Goal: Task Accomplishment & Management: Use online tool/utility

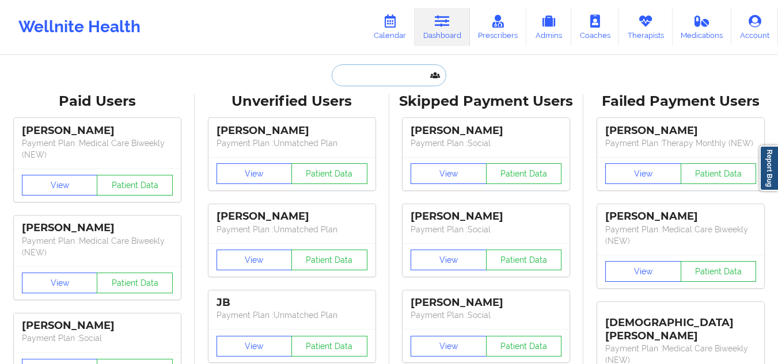
click at [395, 77] on input "text" at bounding box center [389, 75] width 114 height 22
paste input "[PERSON_NAME]"
type input "[PERSON_NAME]"
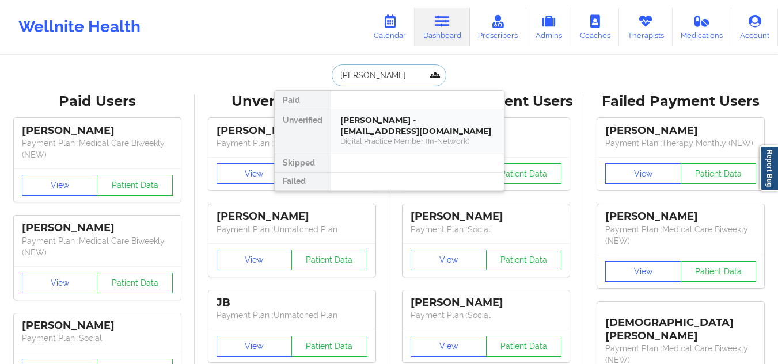
click at [383, 131] on div "[PERSON_NAME] - [EMAIL_ADDRESS][DOMAIN_NAME]" at bounding box center [417, 125] width 154 height 21
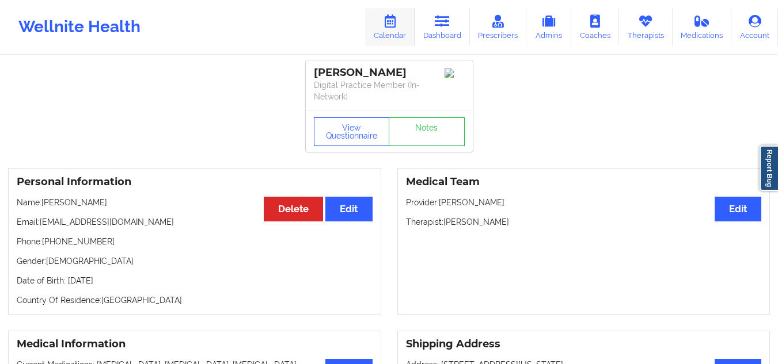
click at [404, 25] on link "Calendar" at bounding box center [390, 27] width 50 height 38
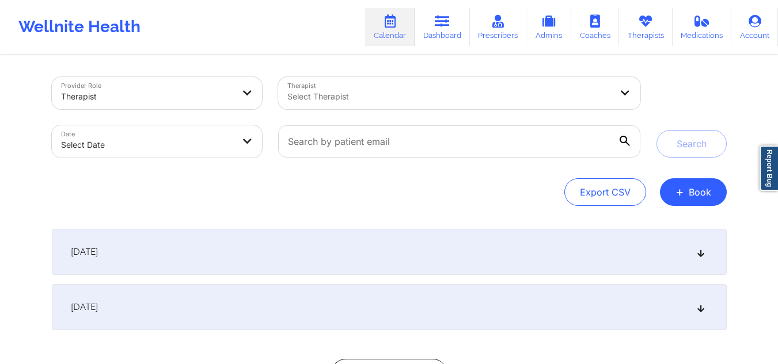
click at [335, 91] on div at bounding box center [449, 97] width 324 height 14
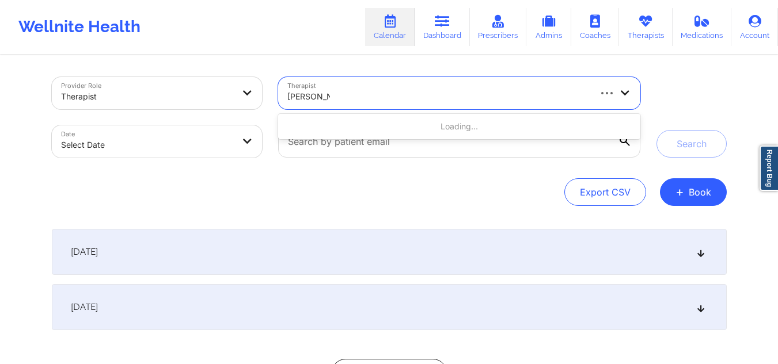
type input "[PERSON_NAME]"
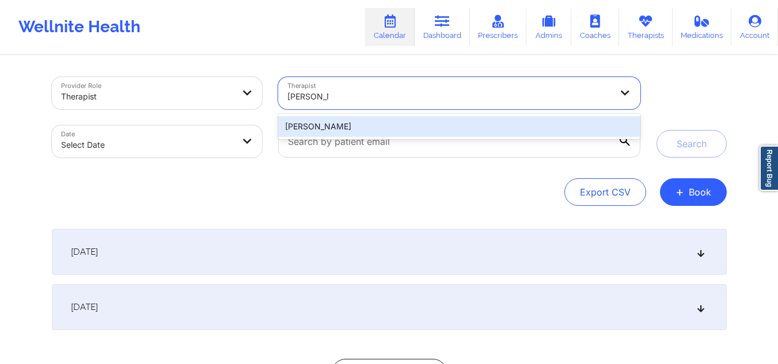
click at [390, 126] on div "[PERSON_NAME]" at bounding box center [459, 126] width 362 height 21
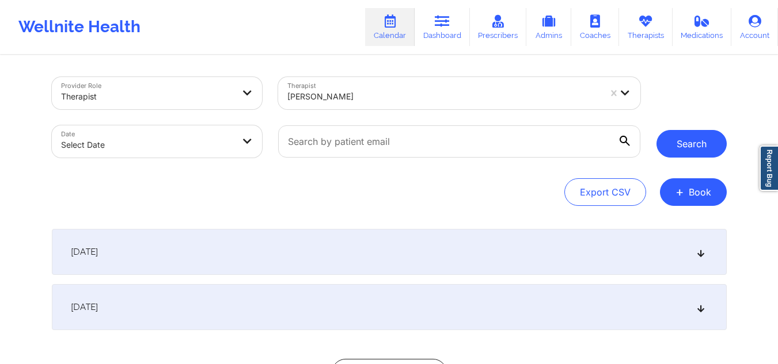
click at [709, 143] on button "Search" at bounding box center [691, 144] width 70 height 28
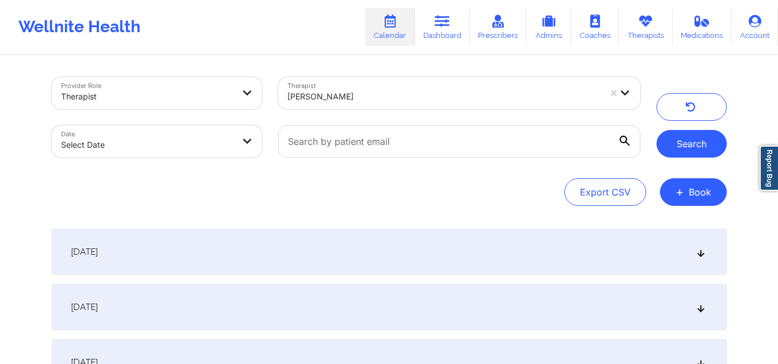
click at [712, 138] on button "Search" at bounding box center [691, 144] width 70 height 28
click at [218, 139] on body "Wellnite Health Calendar Dashboard Prescribers Admins Coaches Therapists Medica…" at bounding box center [389, 182] width 778 height 364
select select "2025-8"
select select "2025-9"
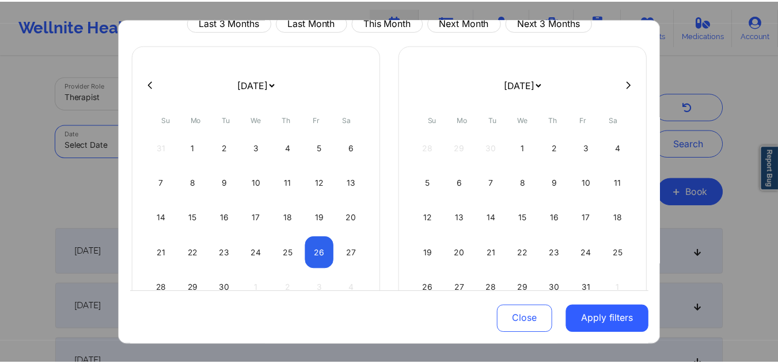
scroll to position [61, 0]
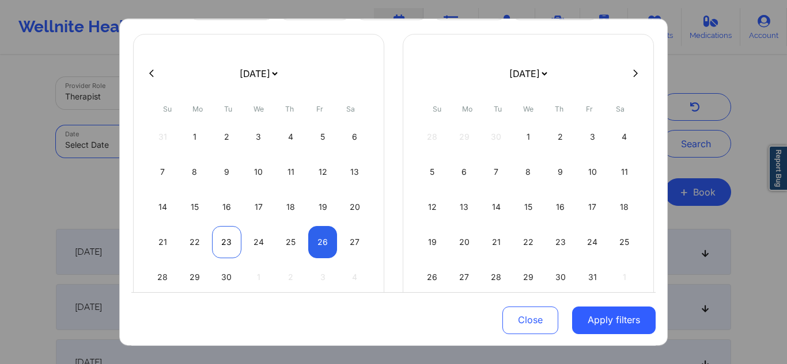
click at [214, 246] on div "23" at bounding box center [226, 242] width 29 height 32
select select "2025-8"
select select "2025-9"
select select "2025-8"
select select "2025-9"
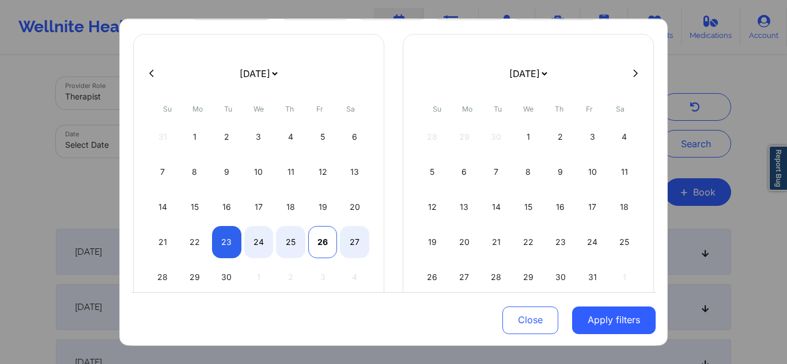
select select "2025-8"
select select "2025-9"
select select "2025-8"
select select "2025-9"
select select "2025-8"
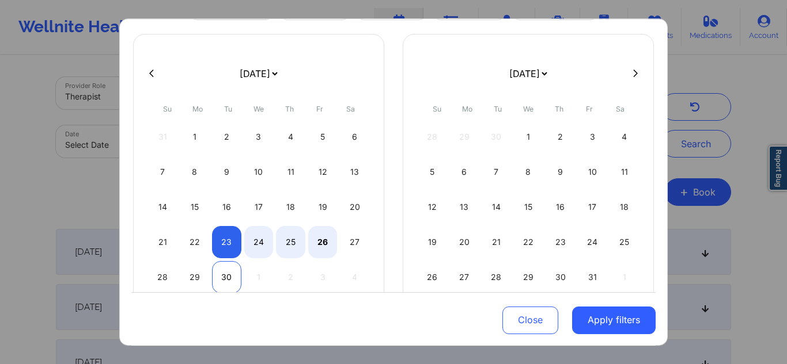
select select "2025-9"
select select "2025-8"
select select "2025-9"
click at [153, 286] on div "28" at bounding box center [162, 277] width 29 height 32
select select "2025-8"
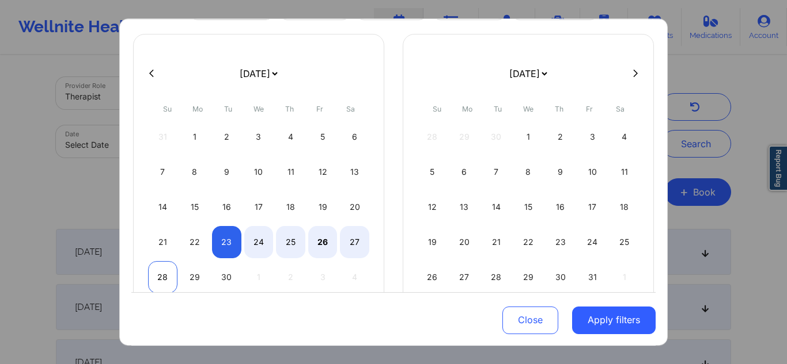
select select "2025-9"
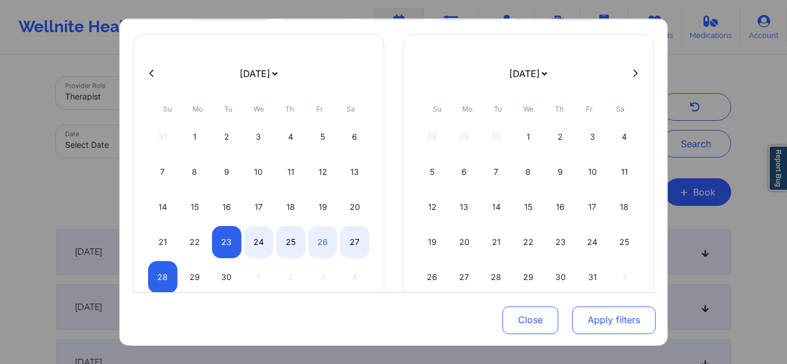
click at [606, 318] on button "Apply filters" at bounding box center [613, 320] width 83 height 28
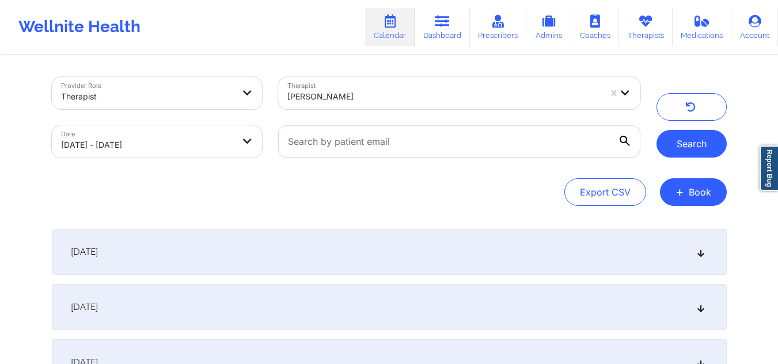
click at [685, 154] on button "Search" at bounding box center [691, 144] width 70 height 28
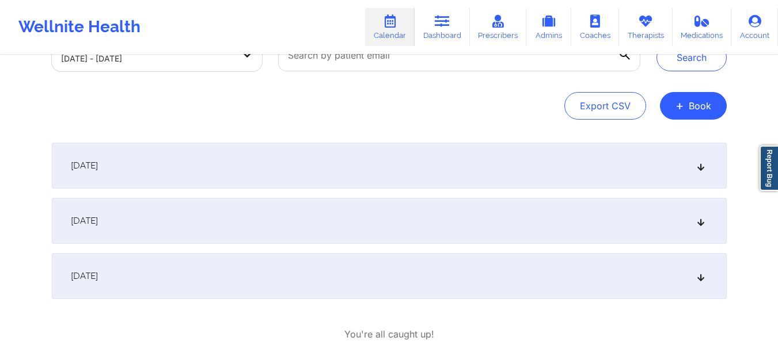
scroll to position [96, 0]
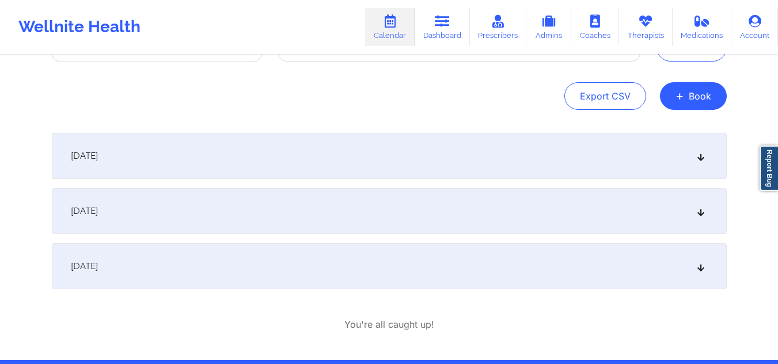
click at [705, 262] on div "[DATE]" at bounding box center [389, 267] width 675 height 46
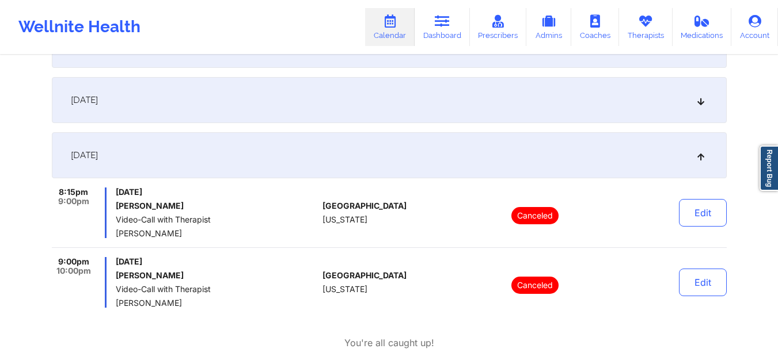
scroll to position [208, 0]
